Goal: Information Seeking & Learning: Understand process/instructions

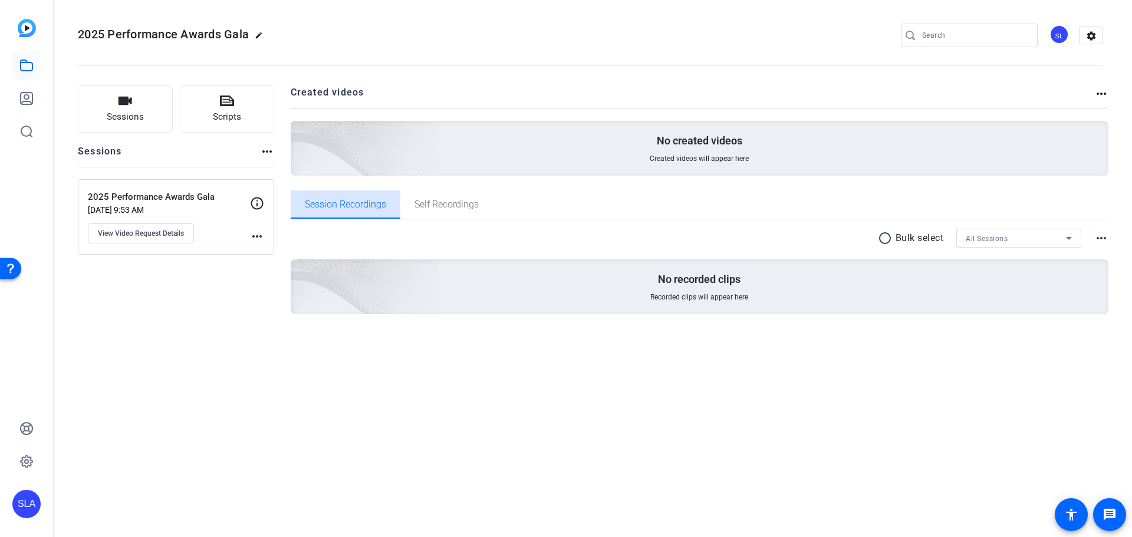
click at [354, 214] on span "Session Recordings" at bounding box center [345, 204] width 81 height 28
click at [453, 216] on span "Self Recordings" at bounding box center [447, 204] width 64 height 28
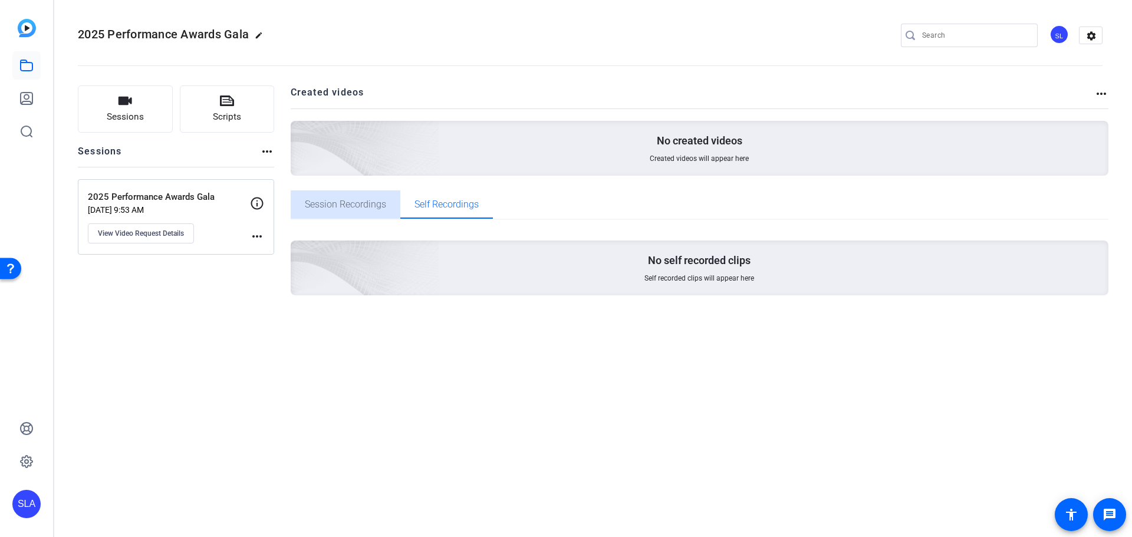
click at [355, 208] on span "Session Recordings" at bounding box center [345, 204] width 81 height 9
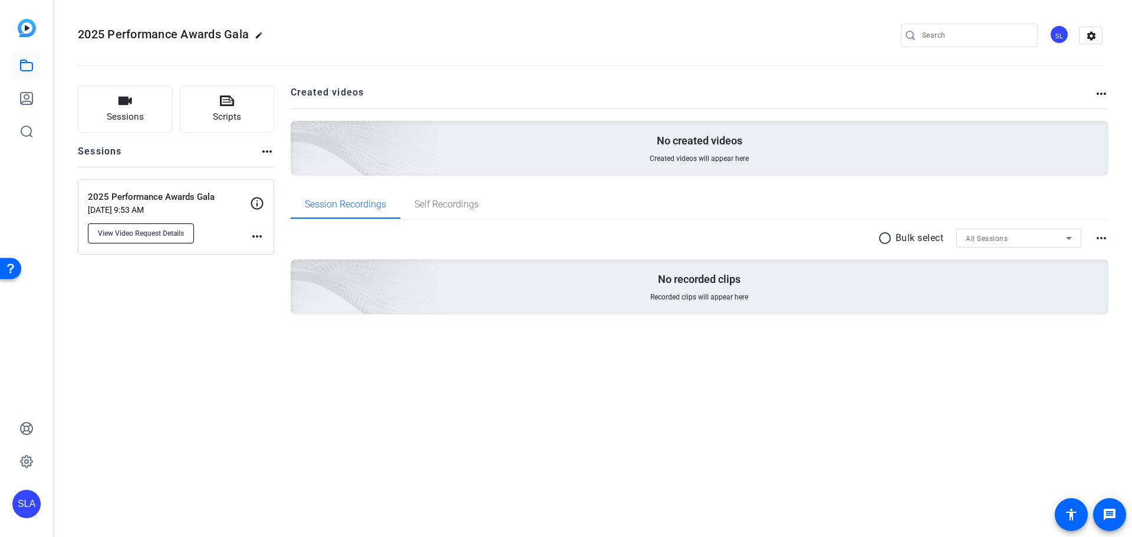
click at [170, 239] on button "View Video Request Details" at bounding box center [141, 233] width 106 height 20
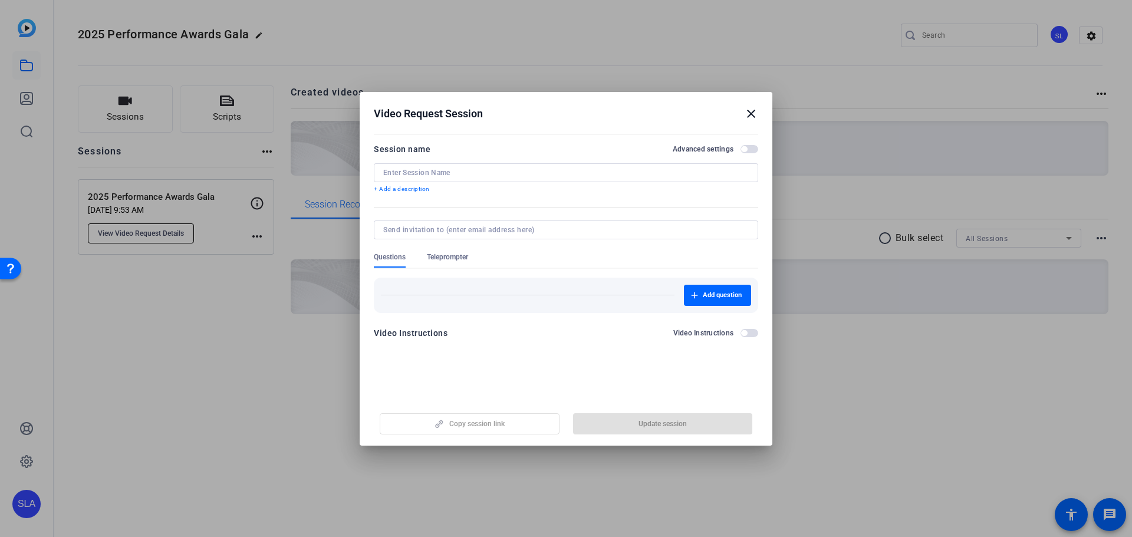
type input "2025 Performance Awards Gala"
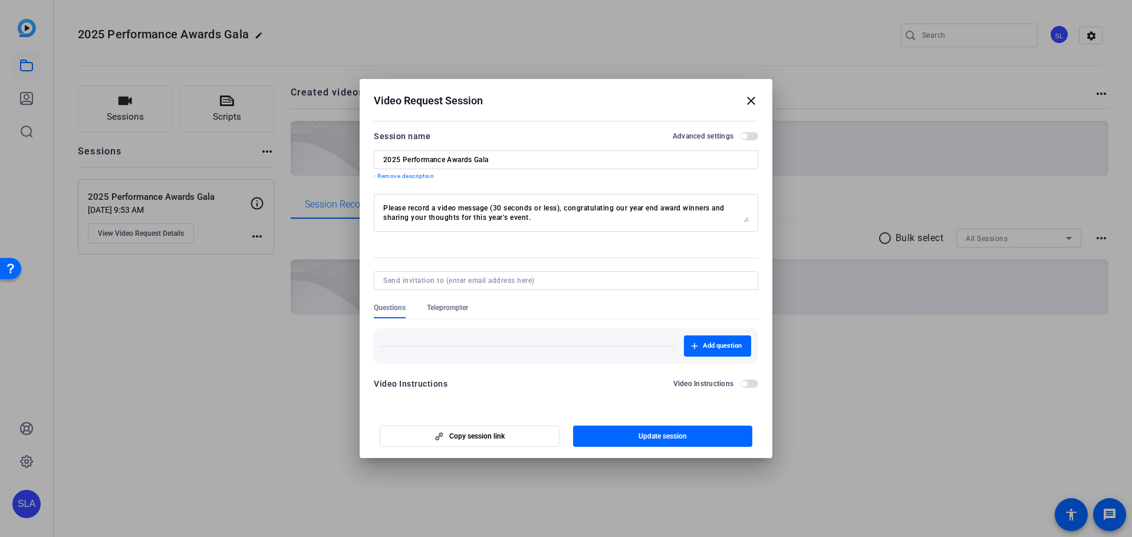
click at [203, 50] on div "Video Instructions" at bounding box center [104, 50] width 198 height 0
drag, startPoint x: 444, startPoint y: 216, endPoint x: 551, endPoint y: 212, distance: 106.8
click at [551, 212] on textarea "Please record a video message (30 seconds or less), congratulating our year end…" at bounding box center [566, 212] width 366 height 19
drag, startPoint x: 476, startPoint y: 217, endPoint x: 580, endPoint y: 219, distance: 103.8
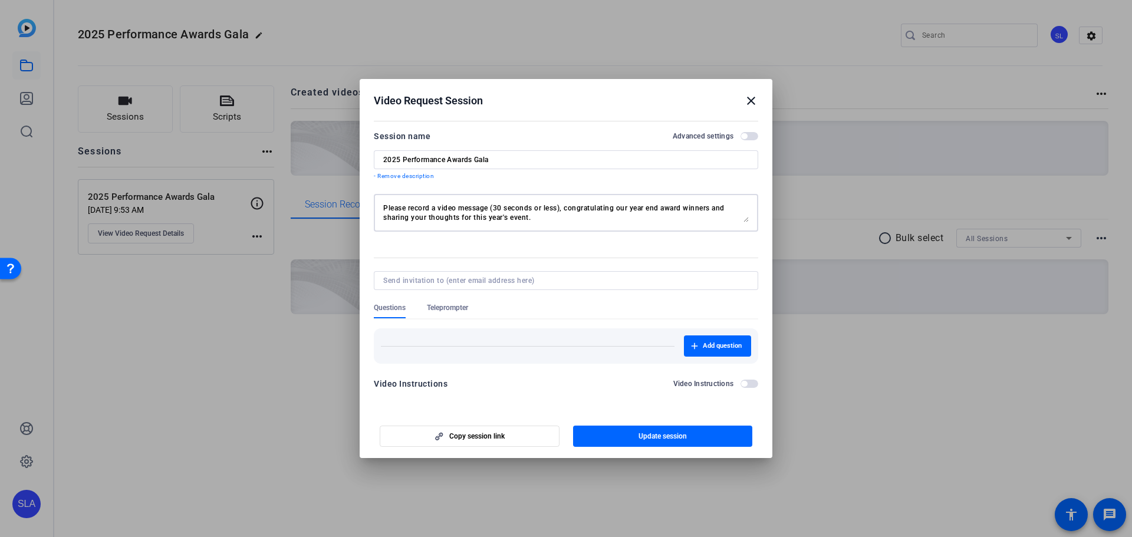
click at [580, 219] on textarea "Please record a video message (30 seconds or less), congratulating our year end…" at bounding box center [566, 212] width 366 height 19
click at [0, 0] on h2 "Video Request Session close" at bounding box center [0, 0] width 0 height 0
drag, startPoint x: 598, startPoint y: 94, endPoint x: 571, endPoint y: 92, distance: 27.2
click at [0, 0] on h2 "Video Request Session close" at bounding box center [0, 0] width 0 height 0
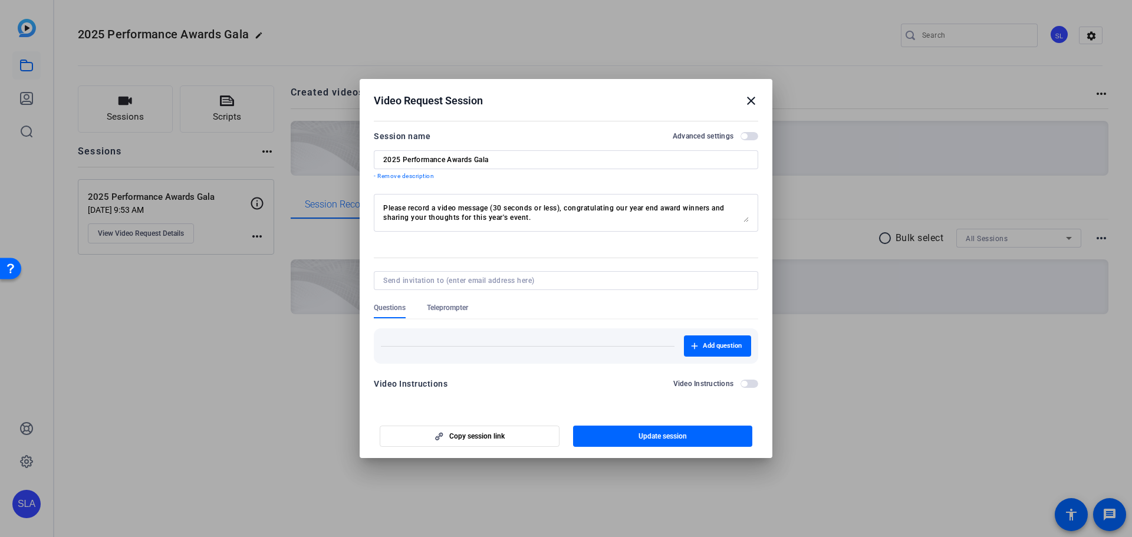
click at [0, 0] on h2 "Video Request Session close" at bounding box center [0, 0] width 0 height 0
